Goal: Communication & Community: Answer question/provide support

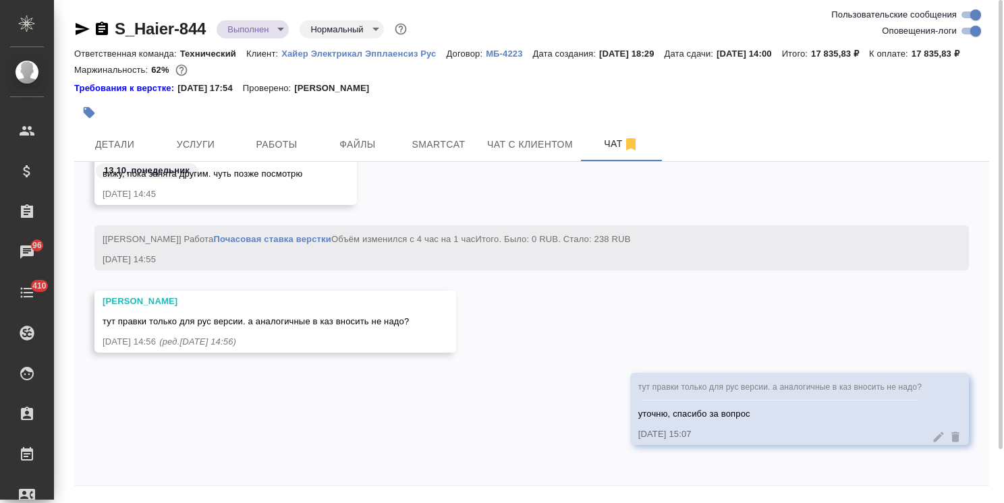
click at [190, 463] on div "тут правки только для рус версии. а аналогичные в каз вносить не надо? уточню, …" at bounding box center [531, 419] width 915 height 92
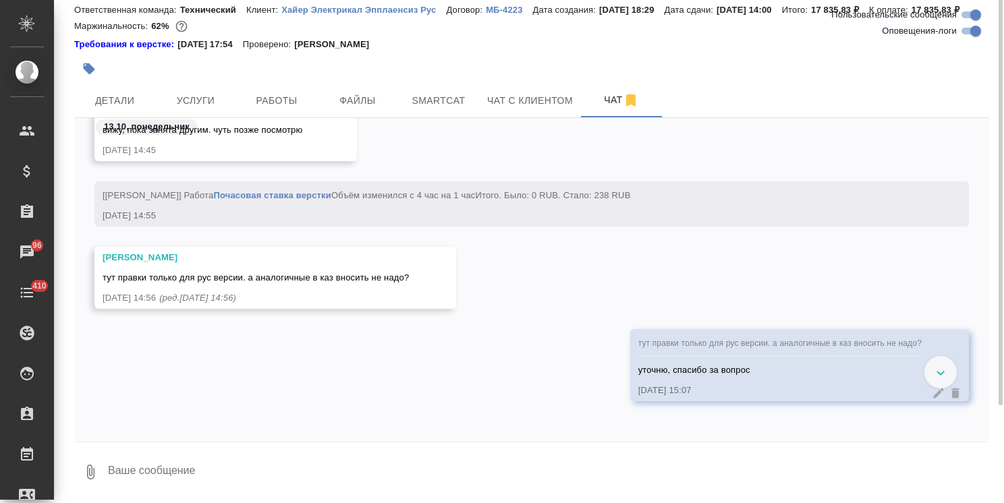
scroll to position [41416, 0]
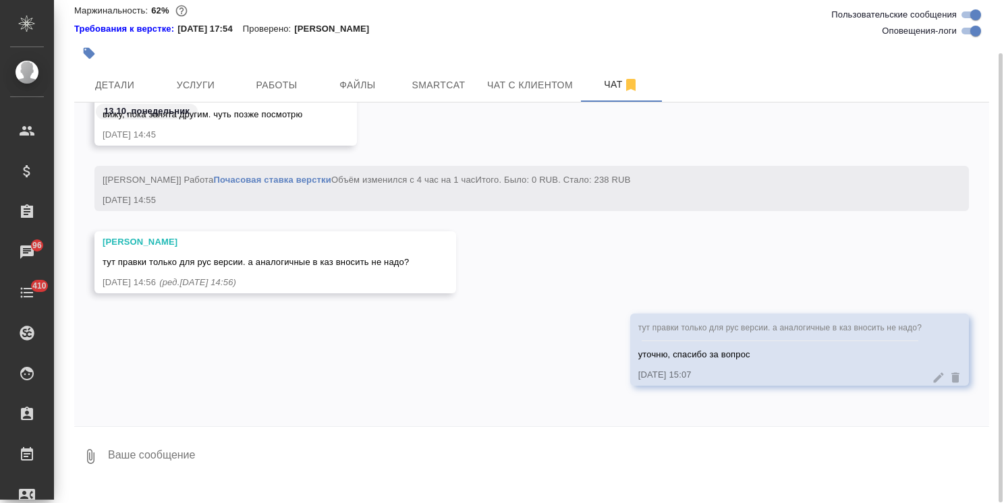
click at [224, 449] on textarea at bounding box center [548, 457] width 882 height 46
type textarea "2"
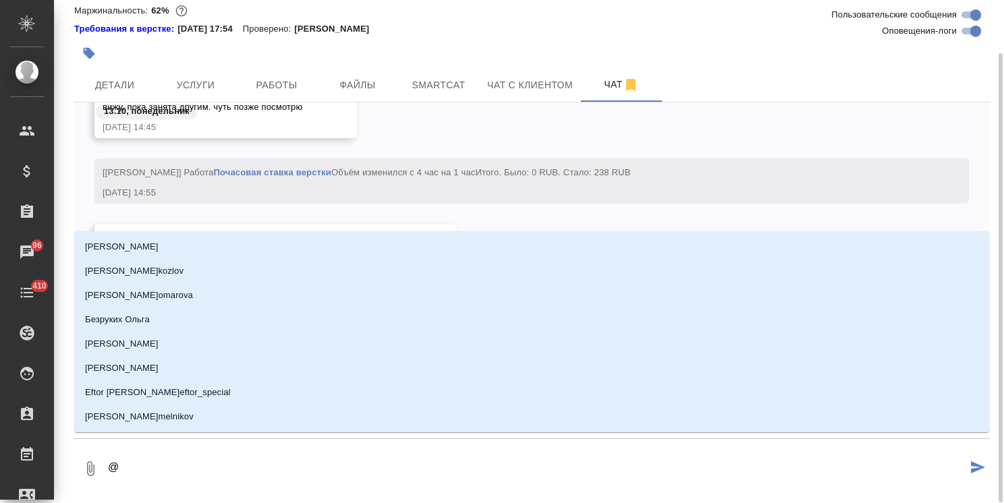
type textarea "@з"
type input "з"
type textarea "@за"
type input "за"
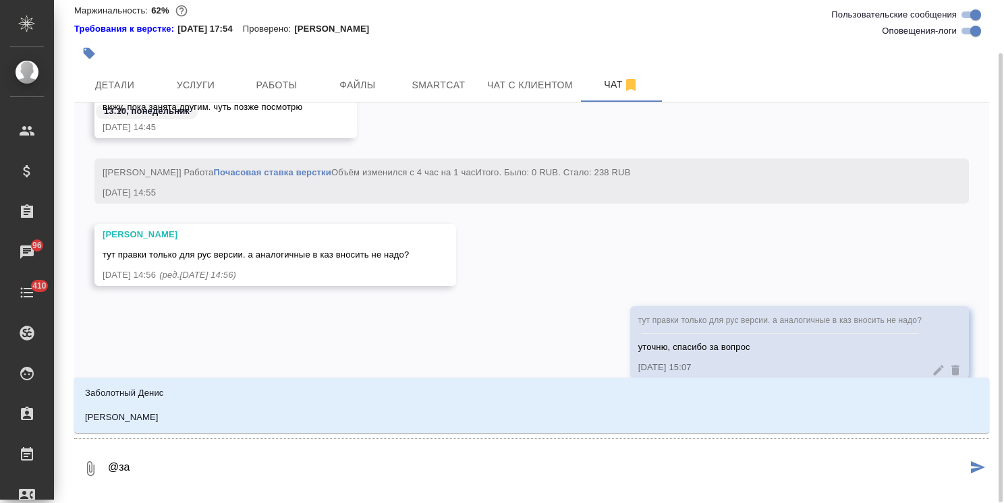
type textarea "@заб"
type input "заб"
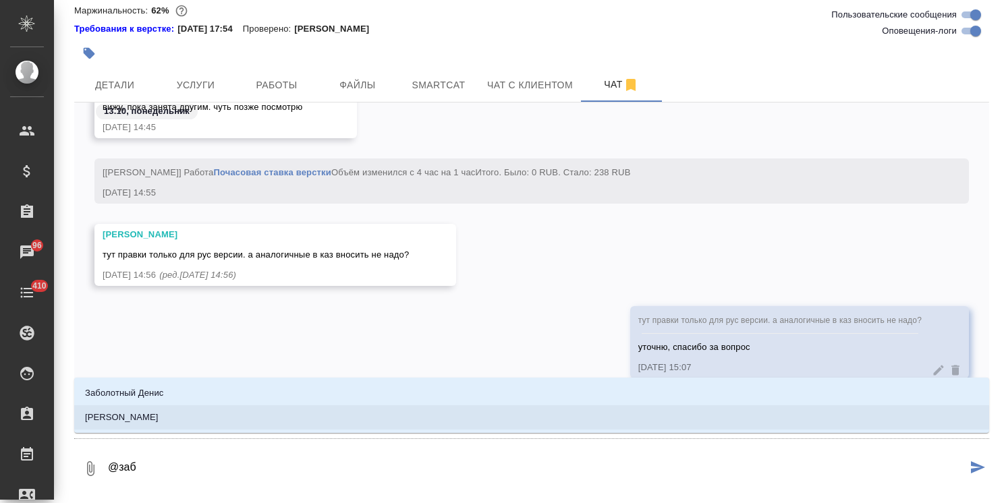
click at [218, 425] on li "[PERSON_NAME]" at bounding box center [531, 417] width 915 height 24
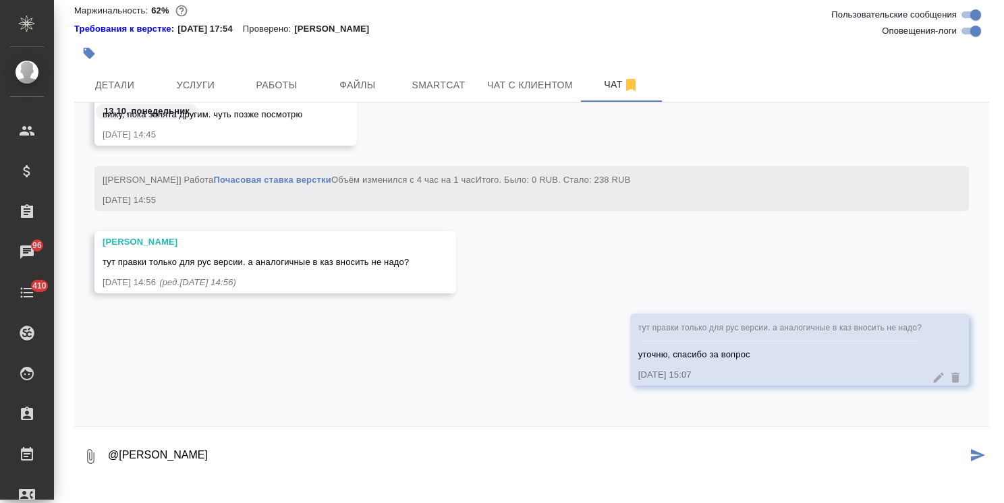
paste textarea "Да, все верно. Спасибо! Best regards, [PERSON_NAME]"
type textarea "@[PERSON_NAME], все верно. Спасибо! Best regards, [PERSON_NAME]"
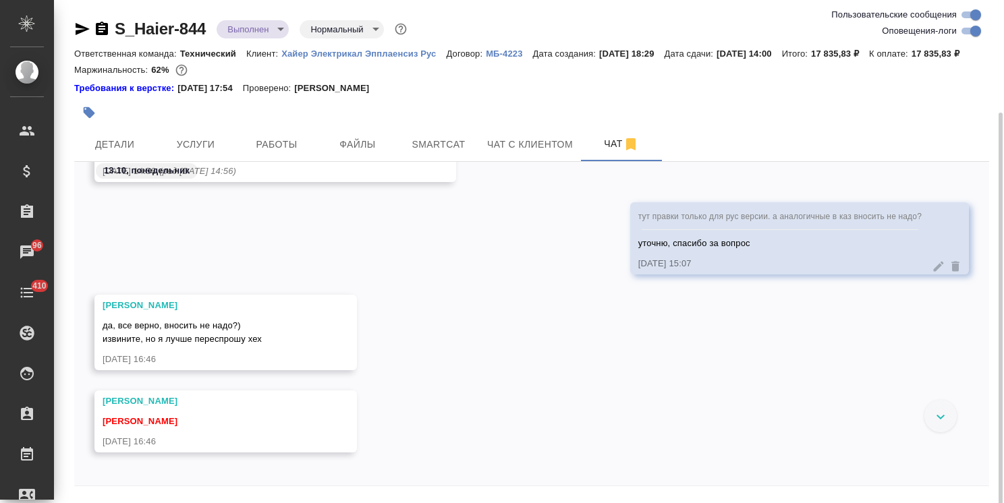
scroll to position [41656, 0]
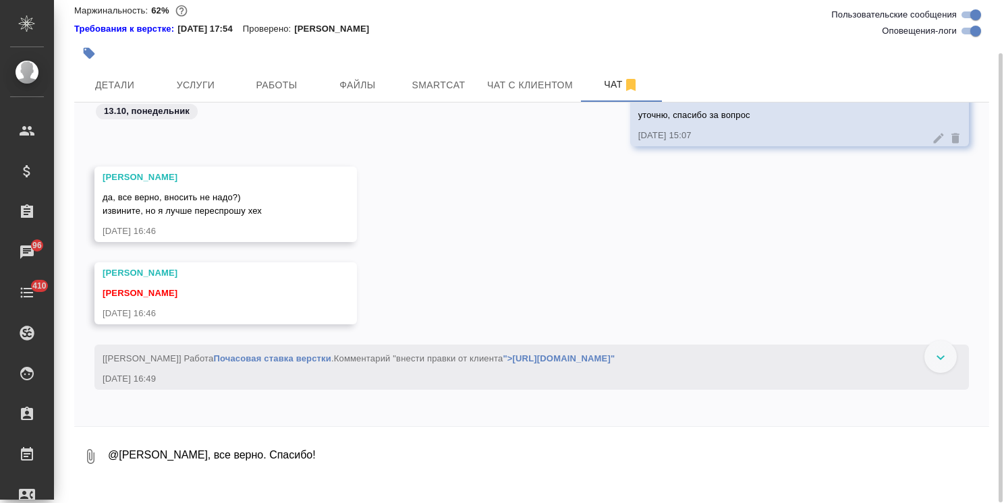
click at [198, 478] on textarea "@[PERSON_NAME], все верно. Спасибо! Best regards, [PERSON_NAME]" at bounding box center [548, 457] width 882 height 46
type textarea "НЕ надо"
